Goal: Task Accomplishment & Management: Complete application form

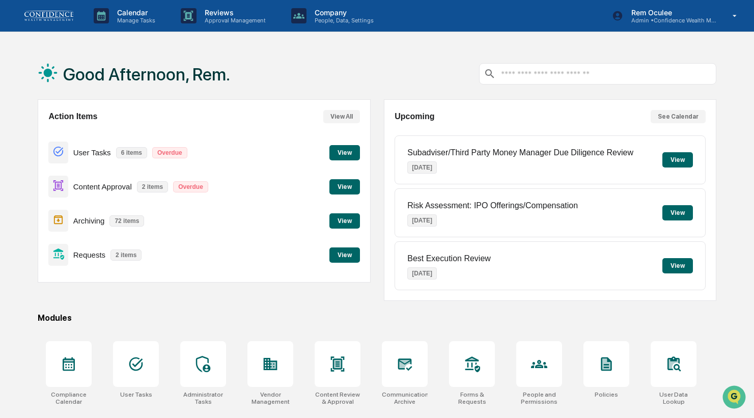
click at [618, 180] on div "Subadviser/Third Party Money Manager Due Diligence Review [DATE]" at bounding box center [520, 160] width 226 height 40
click at [340, 255] on button "View" at bounding box center [344, 254] width 31 height 15
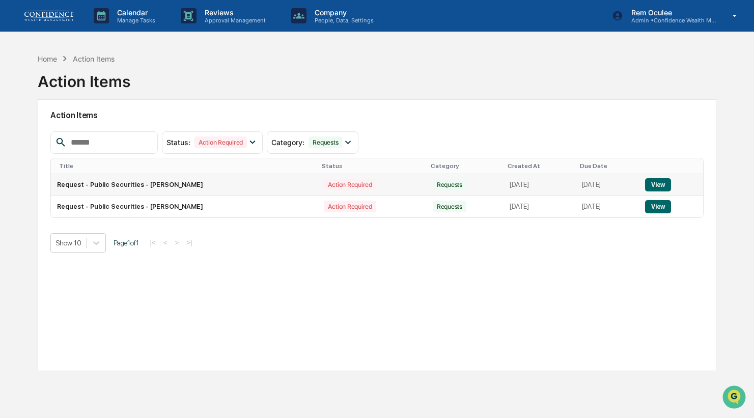
click at [665, 186] on button "View" at bounding box center [658, 184] width 26 height 13
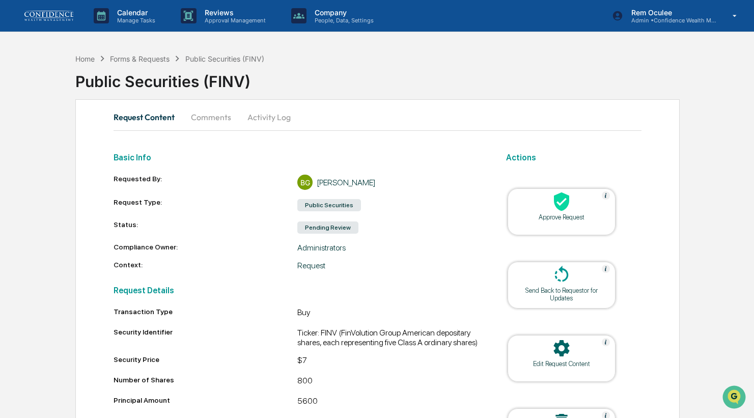
click at [606, 222] on div "Approve Request" at bounding box center [561, 211] width 108 height 47
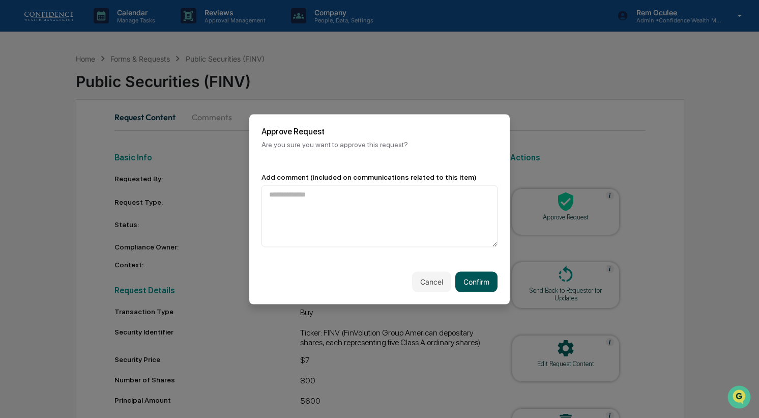
click at [488, 271] on button "Confirm" at bounding box center [477, 281] width 42 height 20
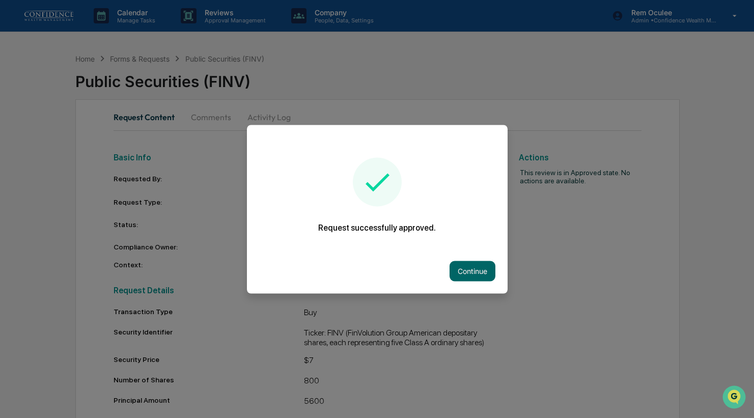
click at [488, 268] on button "Continue" at bounding box center [472, 271] width 46 height 20
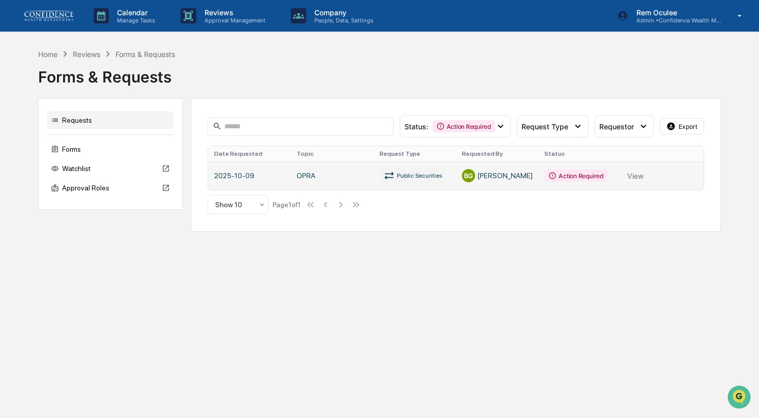
click at [510, 175] on link at bounding box center [456, 175] width 496 height 29
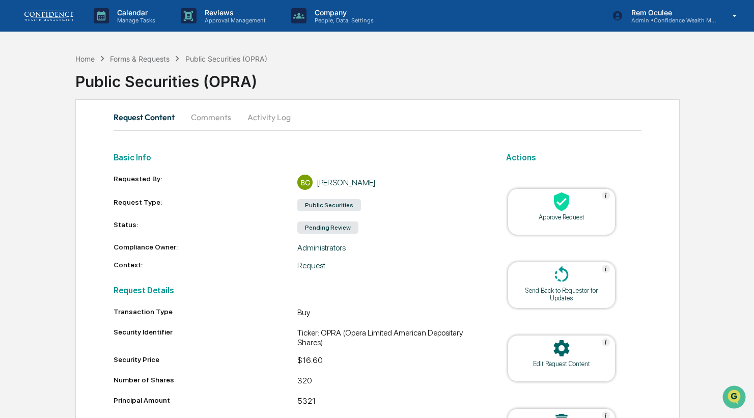
click at [557, 203] on icon at bounding box center [561, 201] width 20 height 20
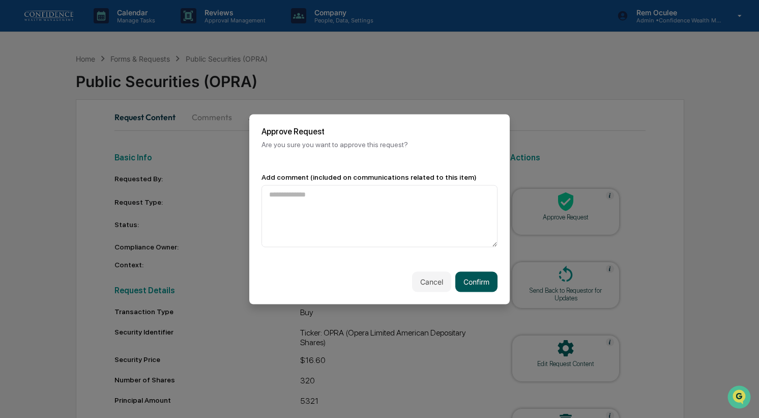
click at [479, 277] on button "Confirm" at bounding box center [477, 281] width 42 height 20
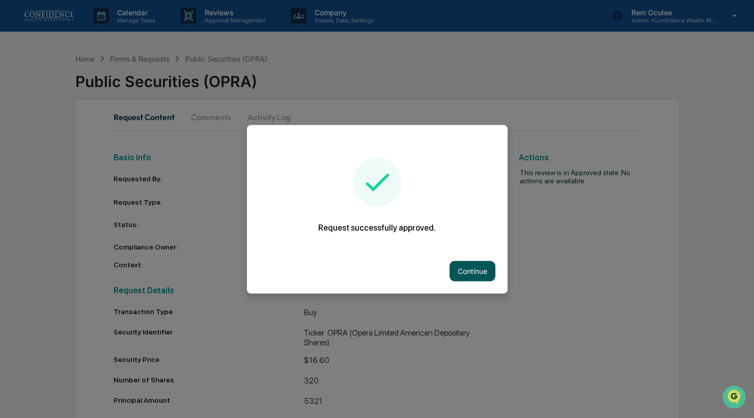
click at [479, 277] on button "Continue" at bounding box center [472, 271] width 46 height 20
